Goal: Task Accomplishment & Management: Manage account settings

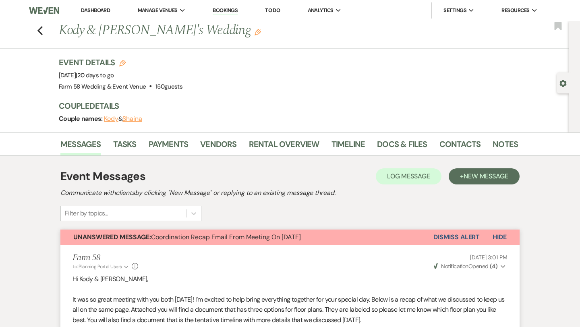
click at [131, 118] on button "Shaina" at bounding box center [132, 119] width 20 height 6
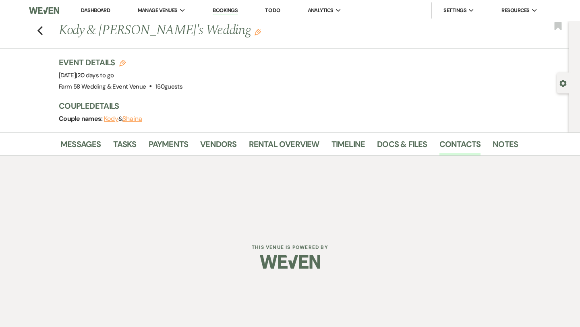
select select "text"
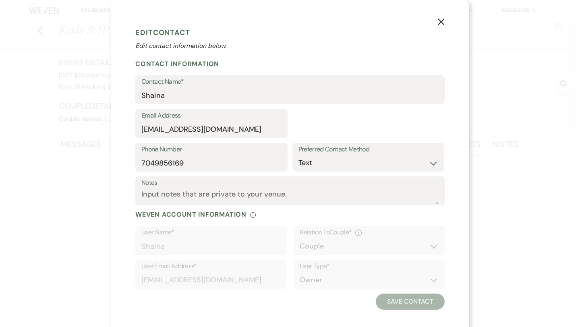
select select "1"
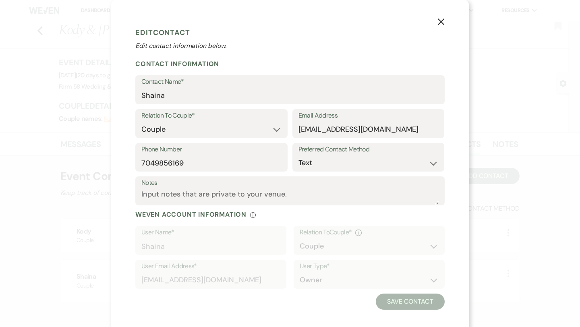
click at [444, 18] on button "X" at bounding box center [441, 21] width 12 height 14
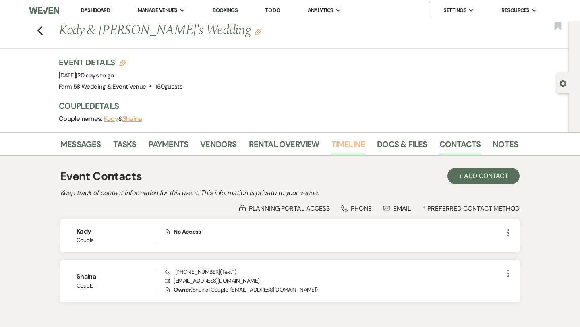
scroll to position [46, 0]
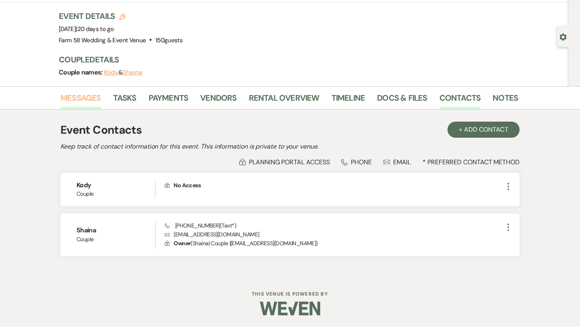
click at [68, 100] on link "Messages" at bounding box center [80, 100] width 41 height 18
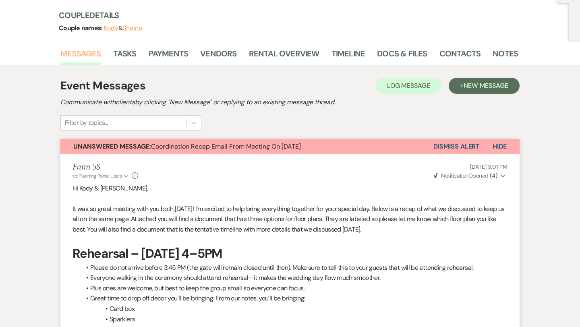
scroll to position [69, 0]
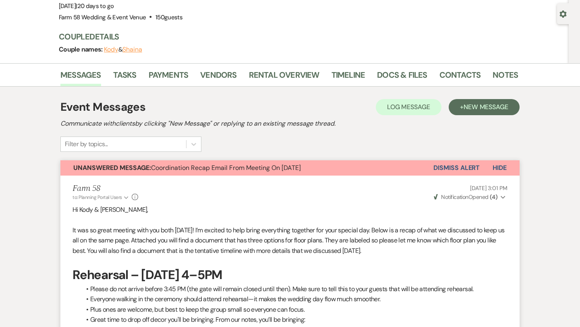
click at [471, 167] on button "Dismiss Alert" at bounding box center [456, 167] width 46 height 15
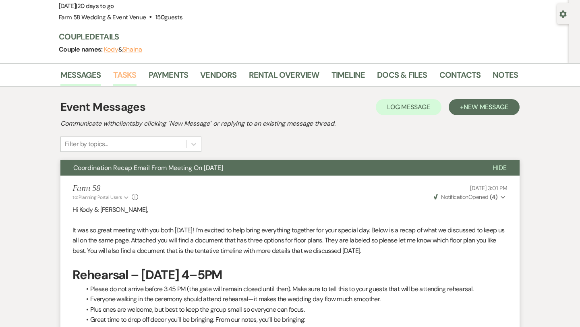
scroll to position [0, 0]
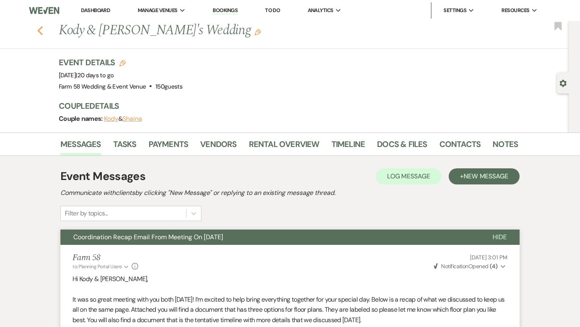
click at [37, 32] on icon "Previous" at bounding box center [40, 31] width 6 height 10
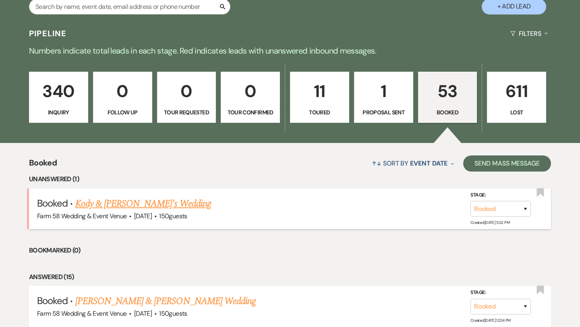
click at [128, 205] on link "Kody & [PERSON_NAME]'s Wedding" at bounding box center [143, 203] width 136 height 14
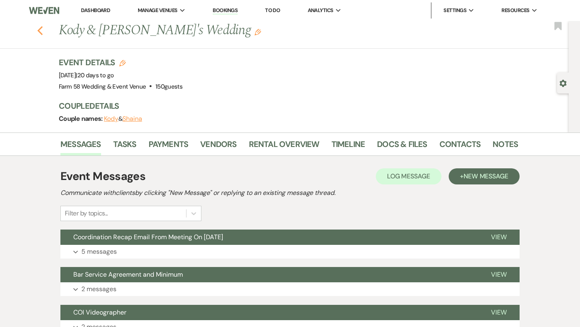
click at [41, 31] on icon "Previous" at bounding box center [40, 31] width 6 height 10
